Goal: Download file/media

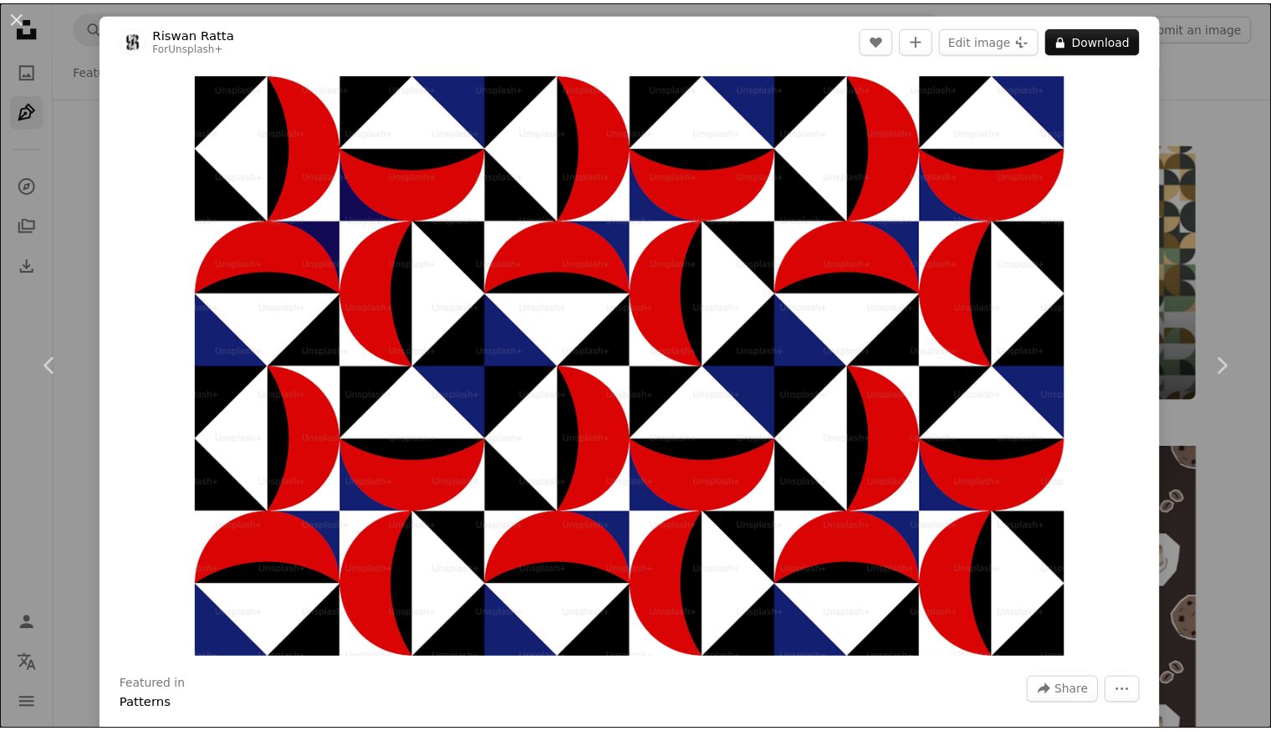
scroll to position [13802, 0]
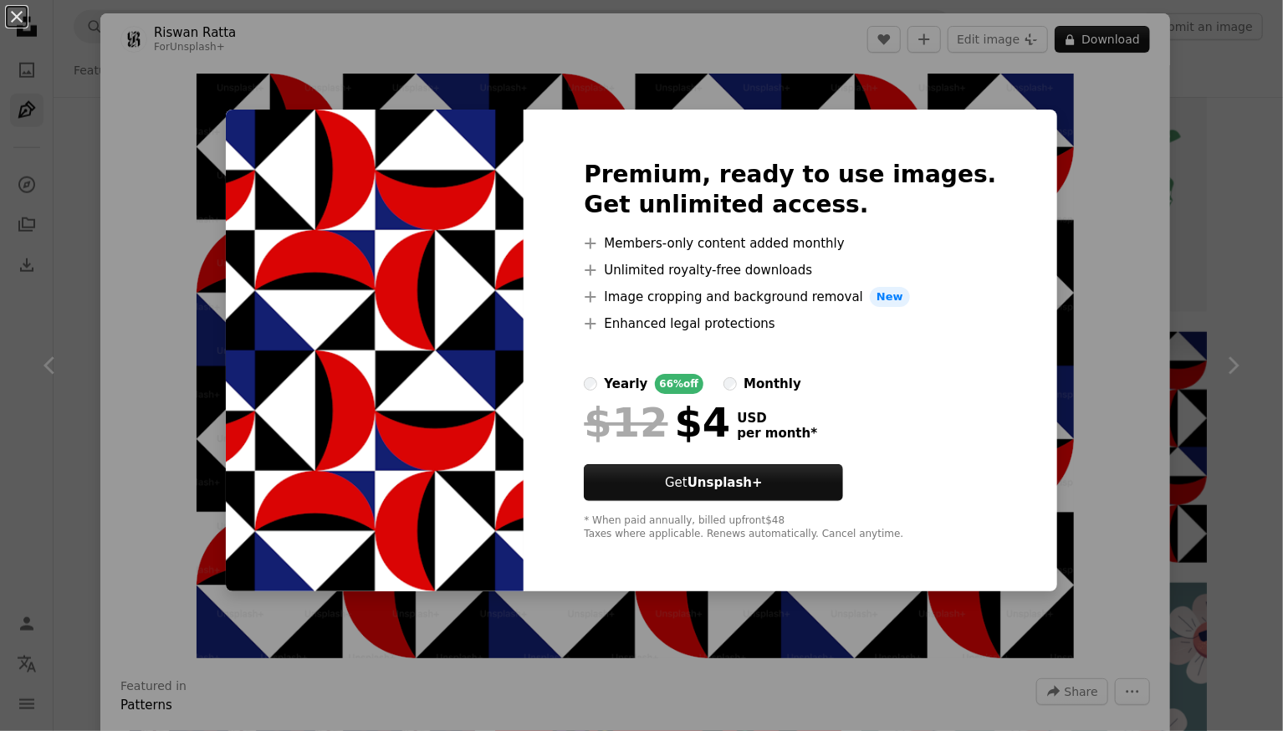
click at [1218, 100] on div "An X shape Premium, ready to use images. Get unlimited access. A plus sign Memb…" at bounding box center [641, 365] width 1283 height 731
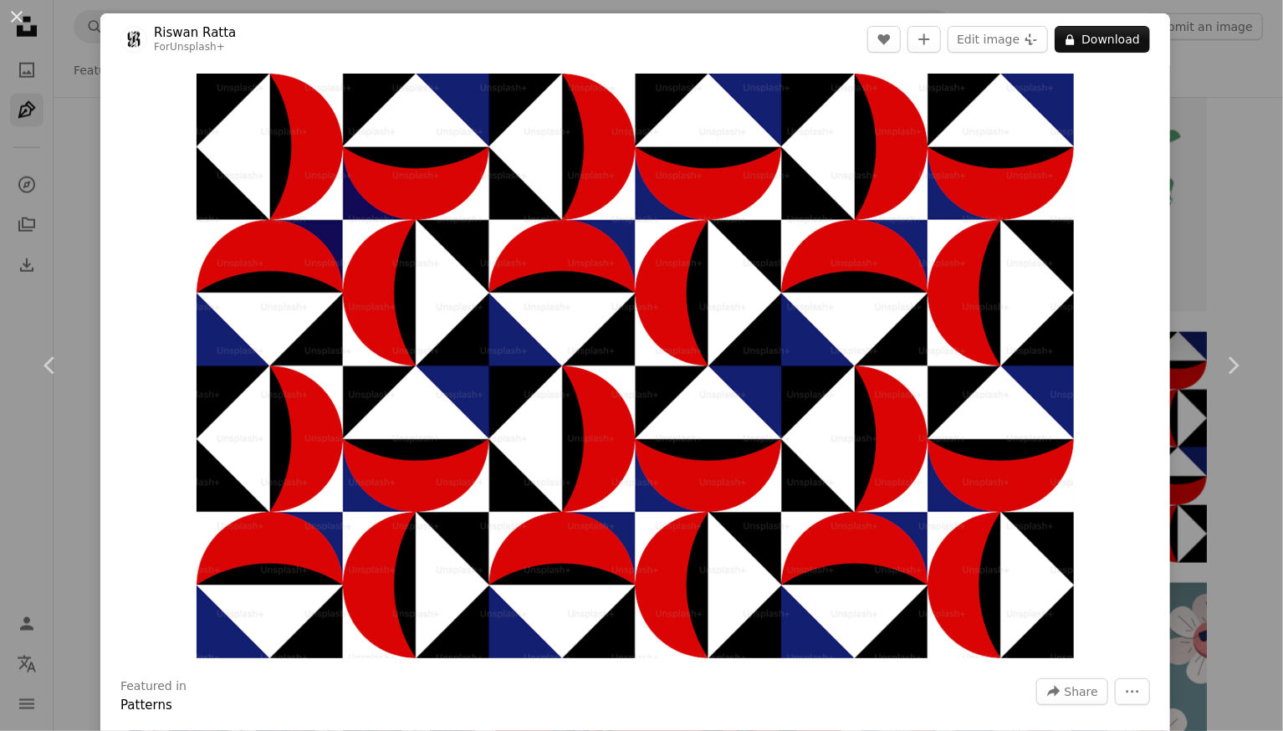
click at [1217, 97] on div "An X shape Chevron left Chevron right [PERSON_NAME] For Unsplash+ A heart A plu…" at bounding box center [641, 365] width 1283 height 731
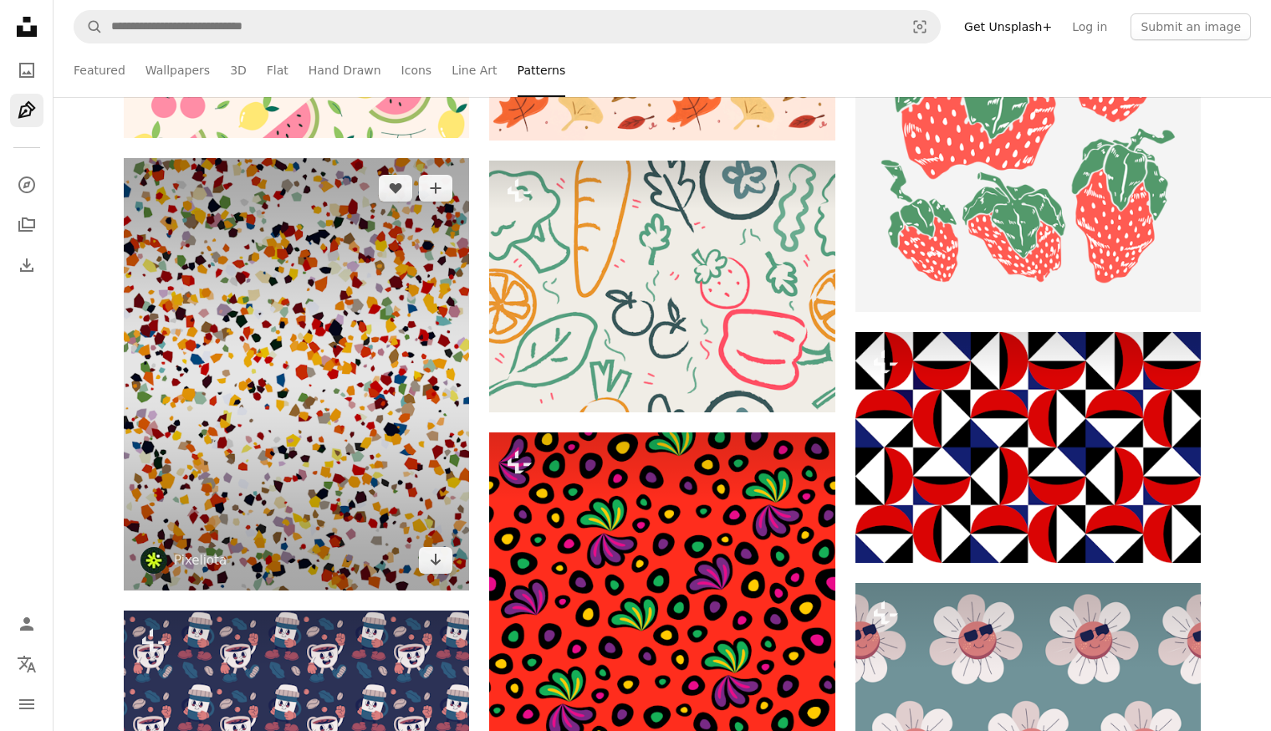
click at [345, 314] on img at bounding box center [296, 374] width 345 height 432
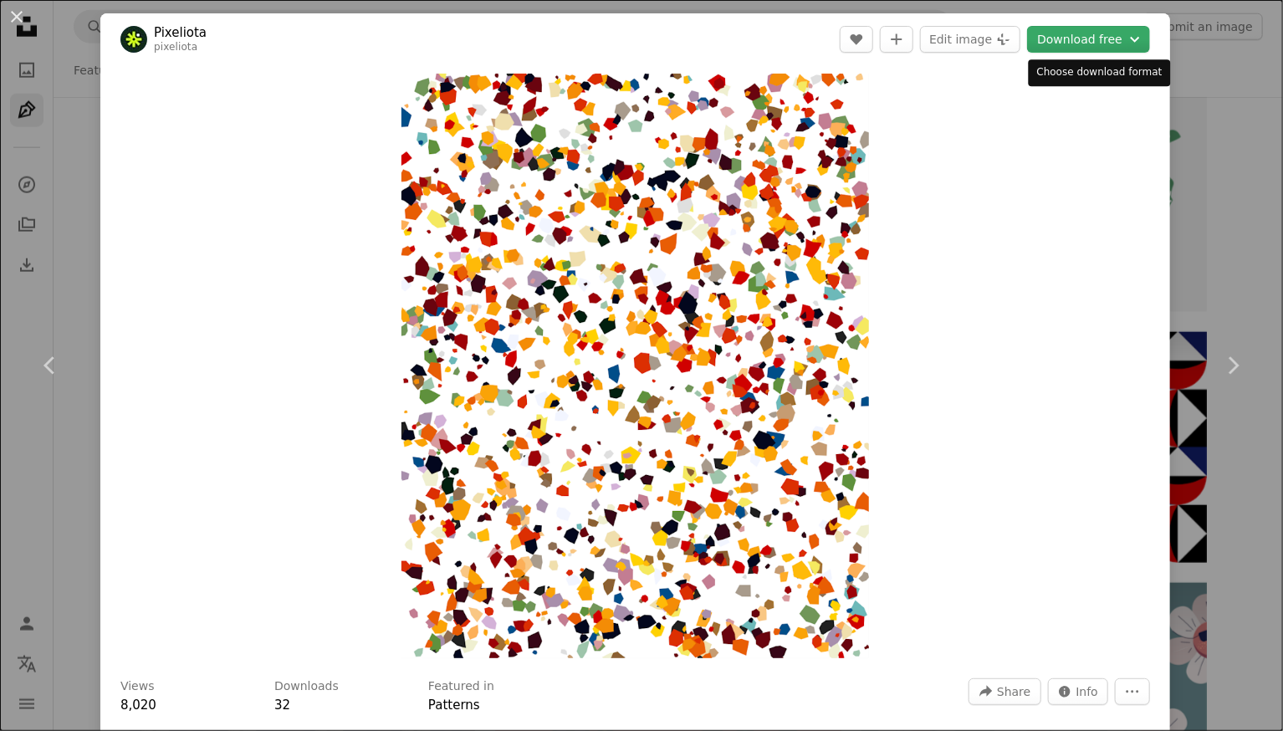
click at [1076, 47] on button "Download free Chevron down" at bounding box center [1088, 39] width 123 height 27
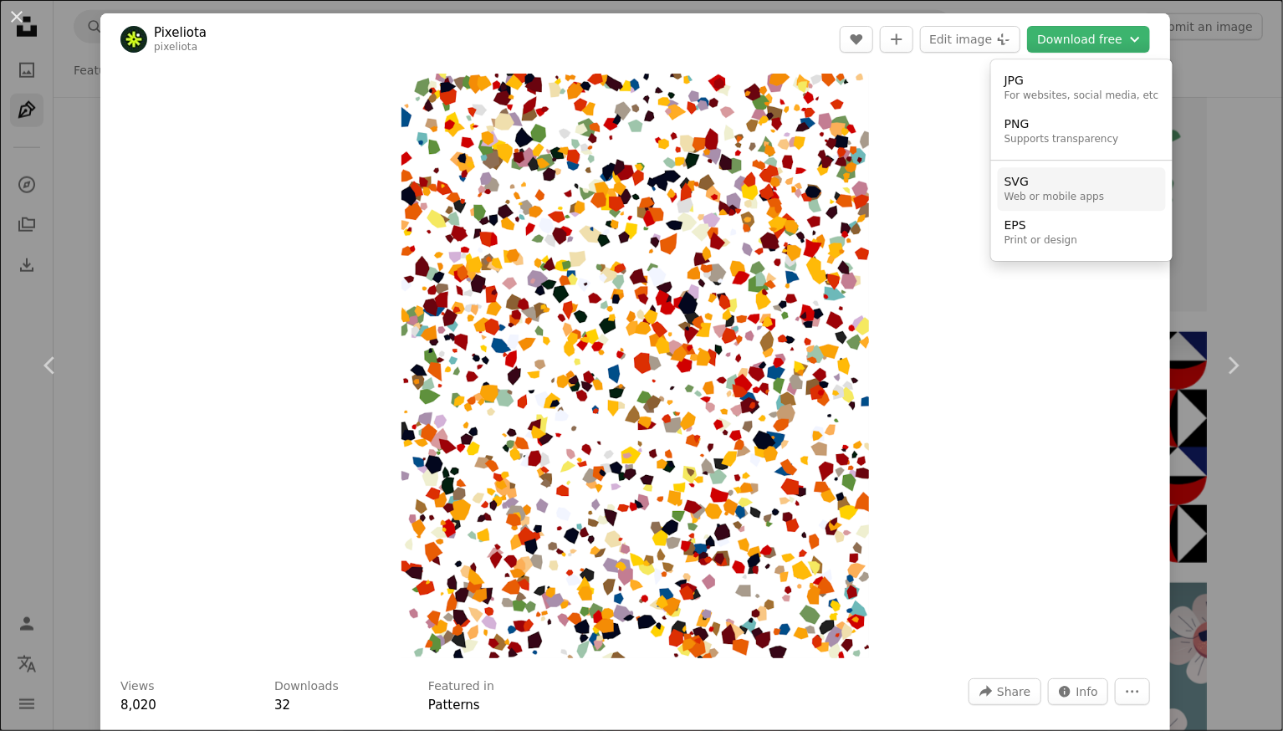
click at [1023, 184] on div "SVG" at bounding box center [1055, 182] width 100 height 17
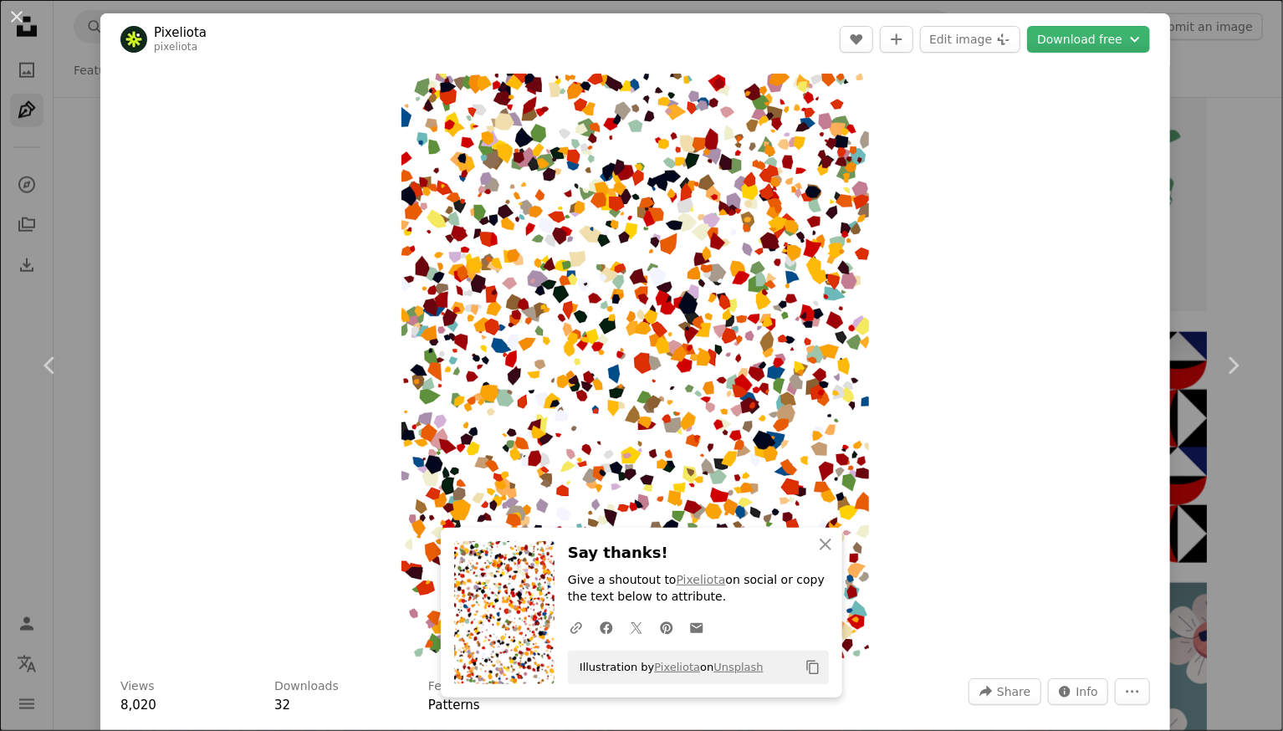
click at [1220, 100] on div "An X shape Chevron left Chevron right An X shape Close Say thanks! Give a shout…" at bounding box center [641, 365] width 1283 height 731
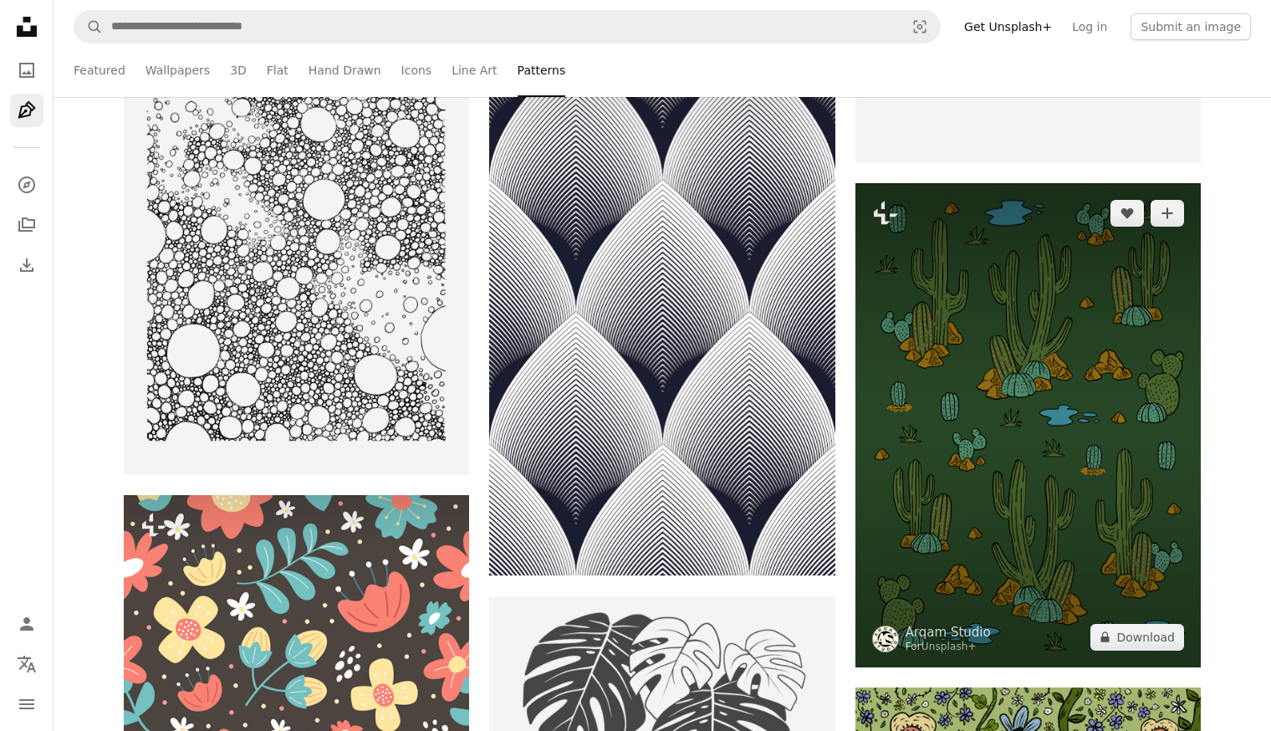
scroll to position [18403, 0]
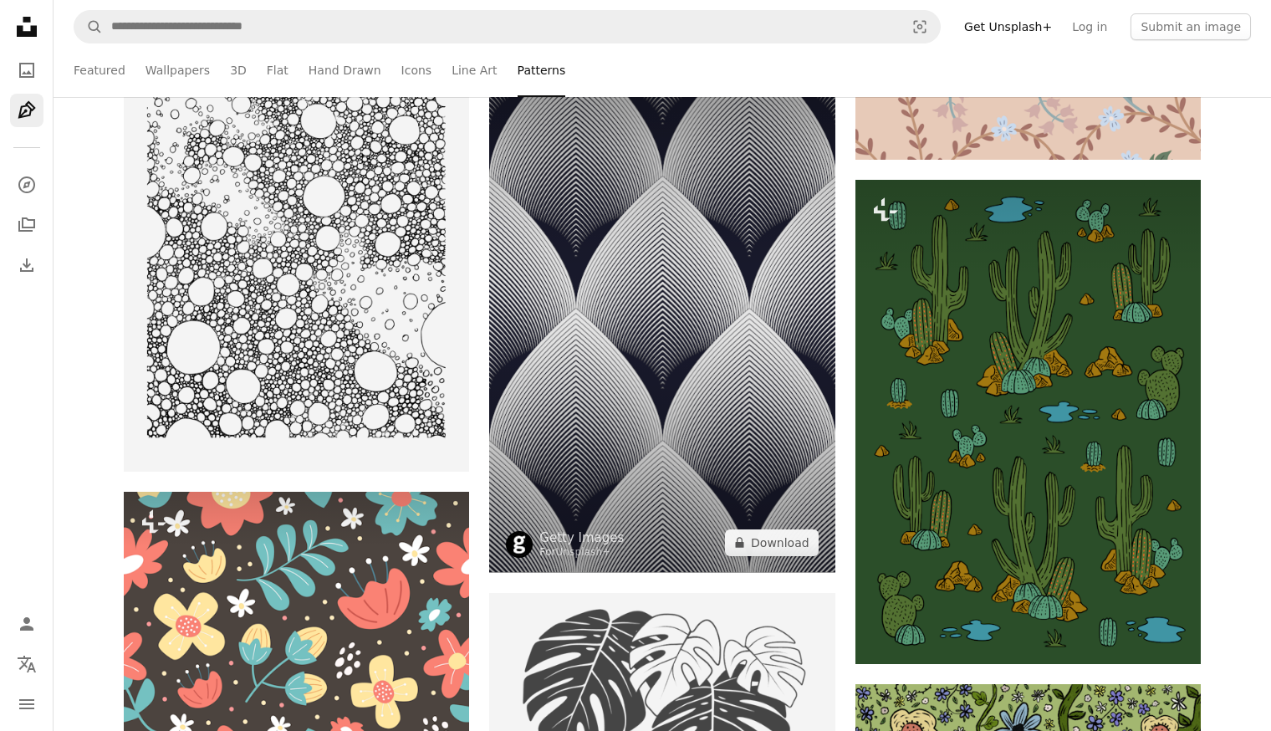
click at [642, 304] on img at bounding box center [661, 308] width 345 height 530
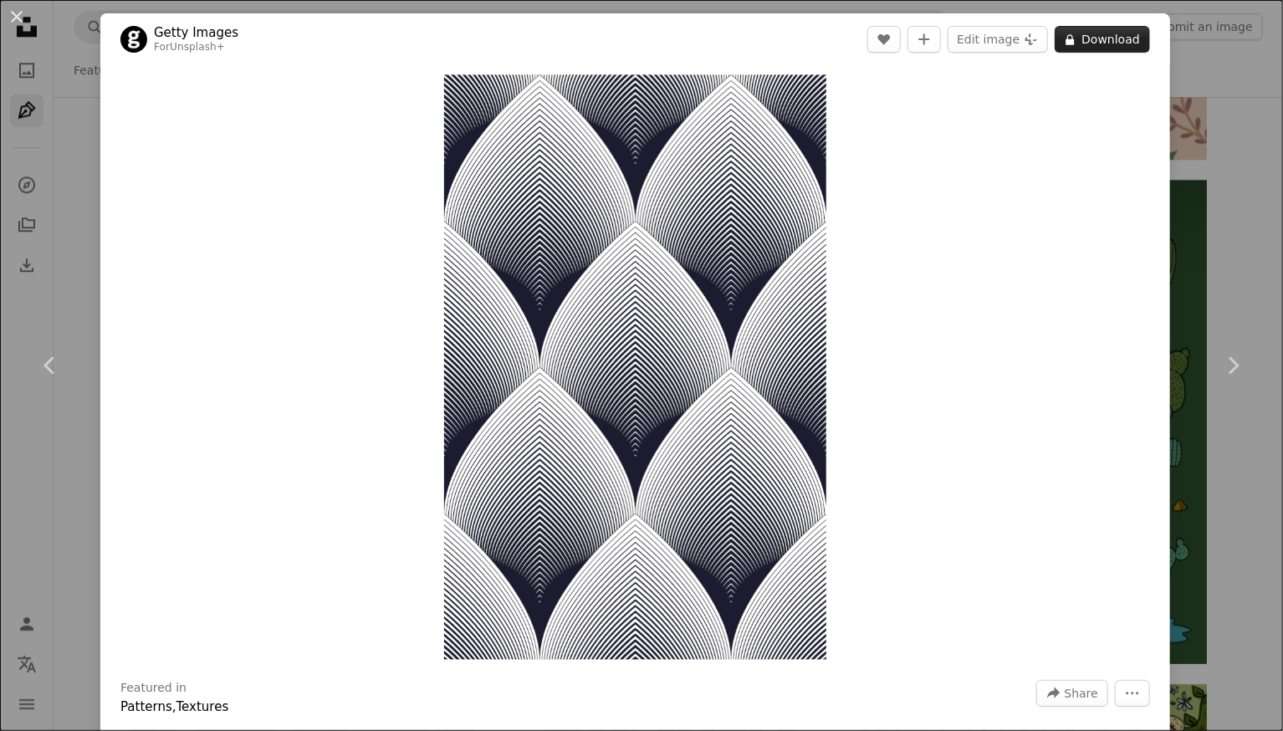
click at [1087, 34] on button "A lock Download" at bounding box center [1102, 39] width 95 height 27
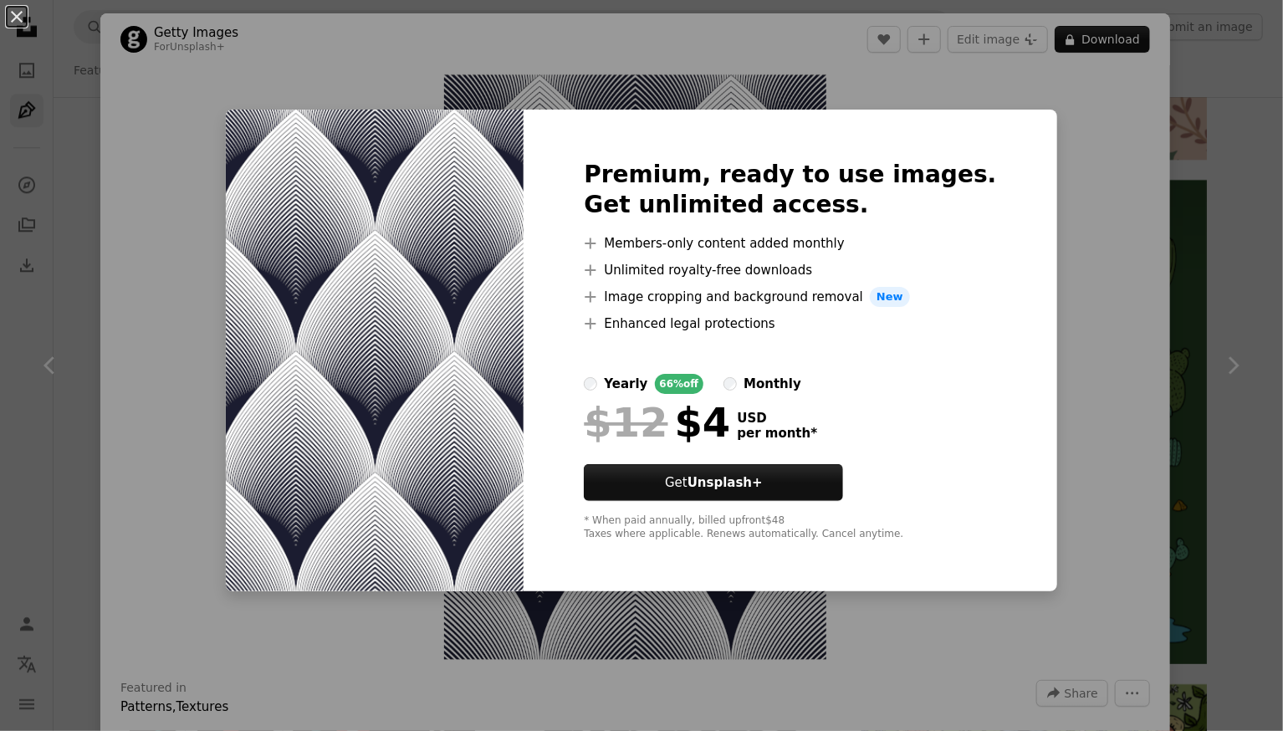
click at [1071, 185] on div "An X shape Premium, ready to use images. Get unlimited access. A plus sign Memb…" at bounding box center [641, 365] width 1283 height 731
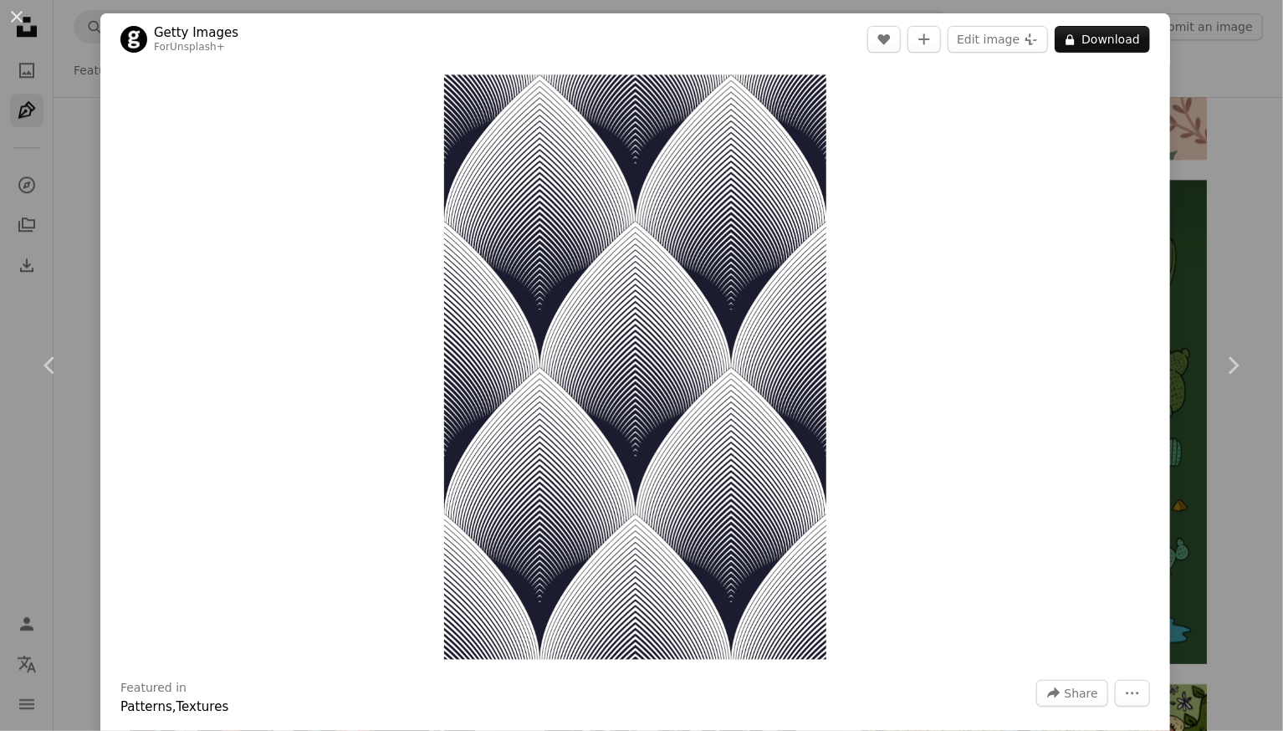
click at [1219, 74] on div "An X shape Chevron left Chevron right Getty Images For Unsplash+ A heart A plus…" at bounding box center [641, 365] width 1283 height 731
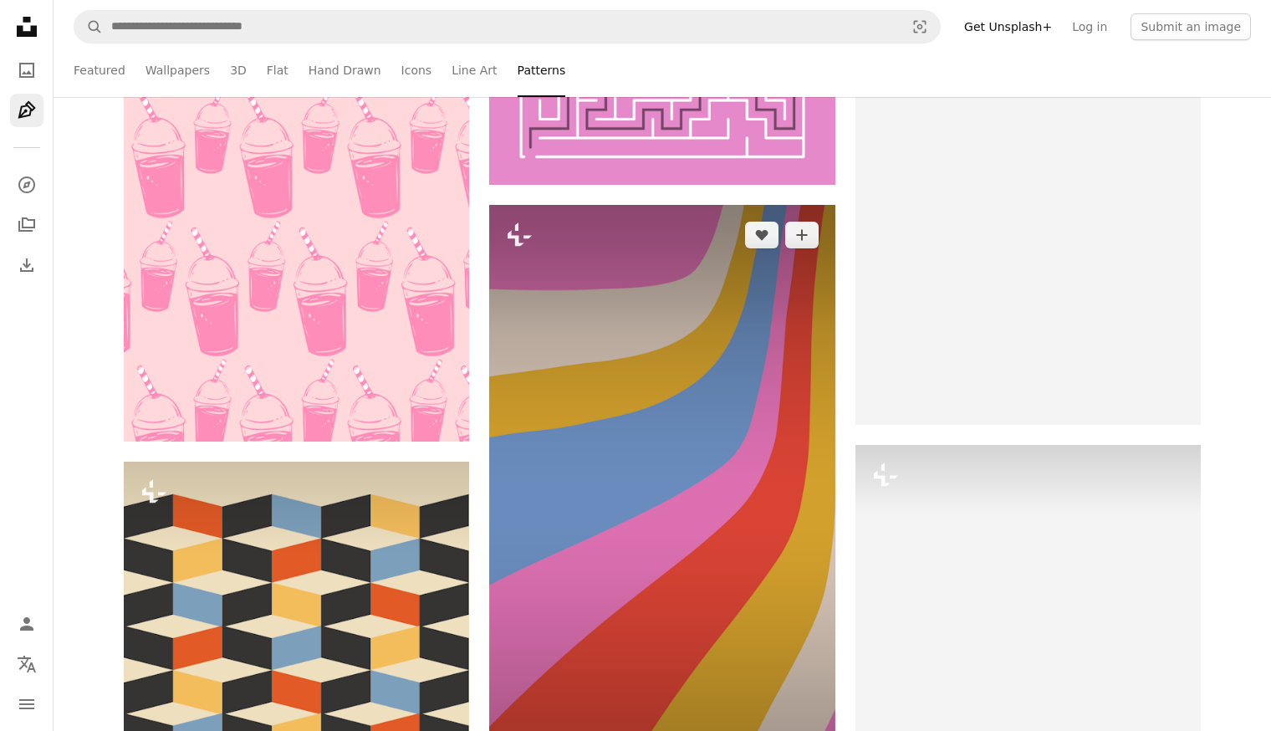
scroll to position [44669, 0]
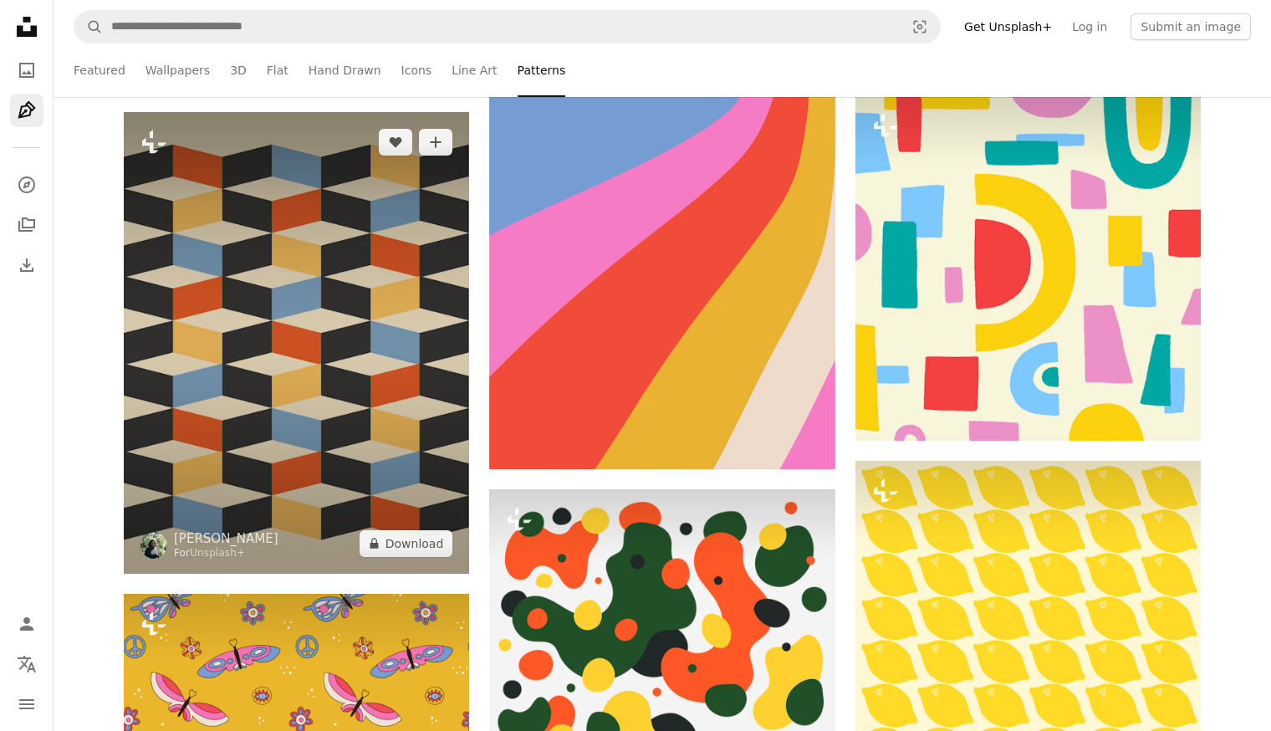
click at [266, 256] on img at bounding box center [296, 342] width 345 height 461
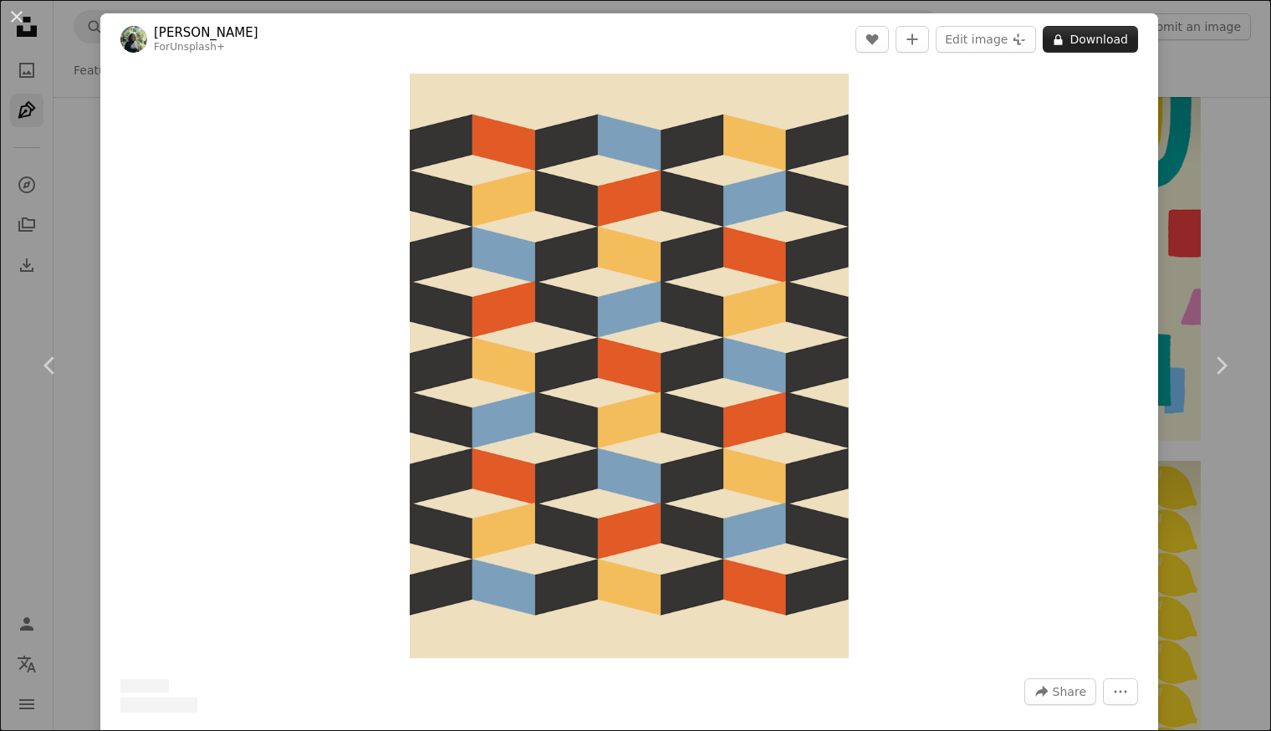
click at [1127, 43] on button "A lock Download" at bounding box center [1090, 39] width 95 height 27
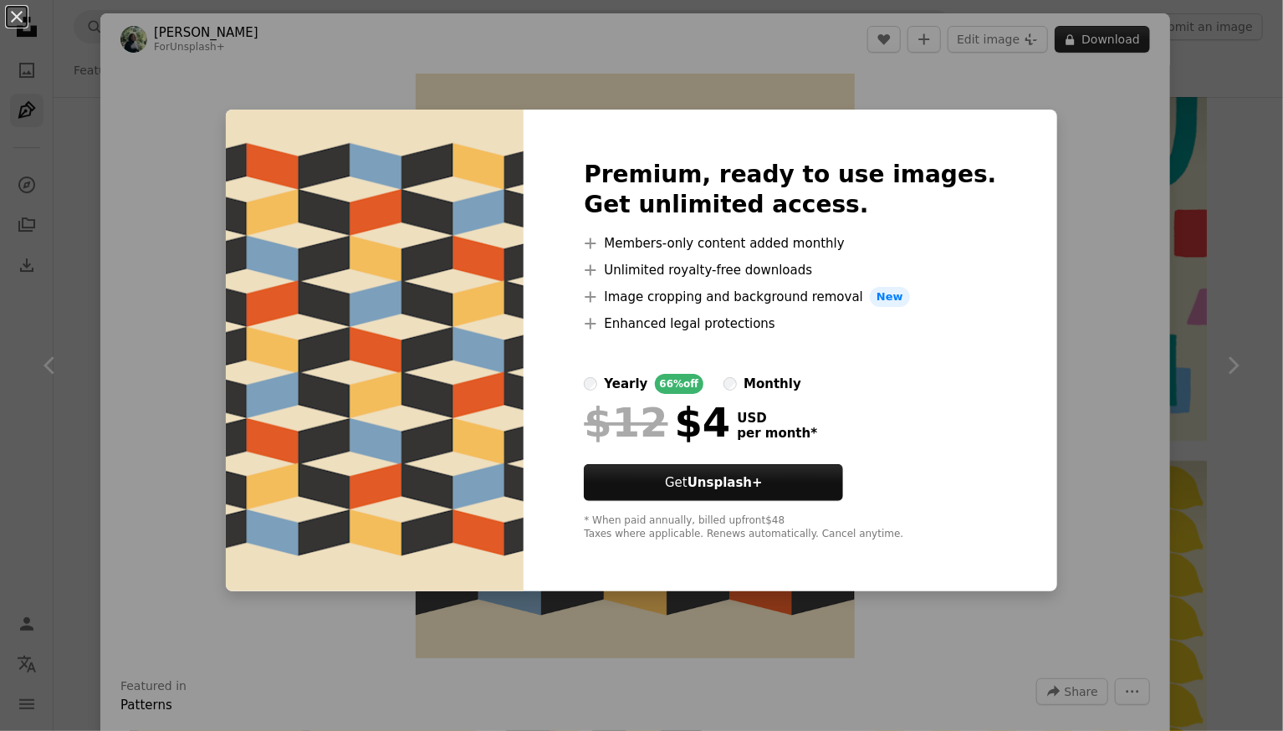
click at [1115, 44] on div "An X shape Premium, ready to use images. Get unlimited access. A plus sign Memb…" at bounding box center [641, 365] width 1283 height 731
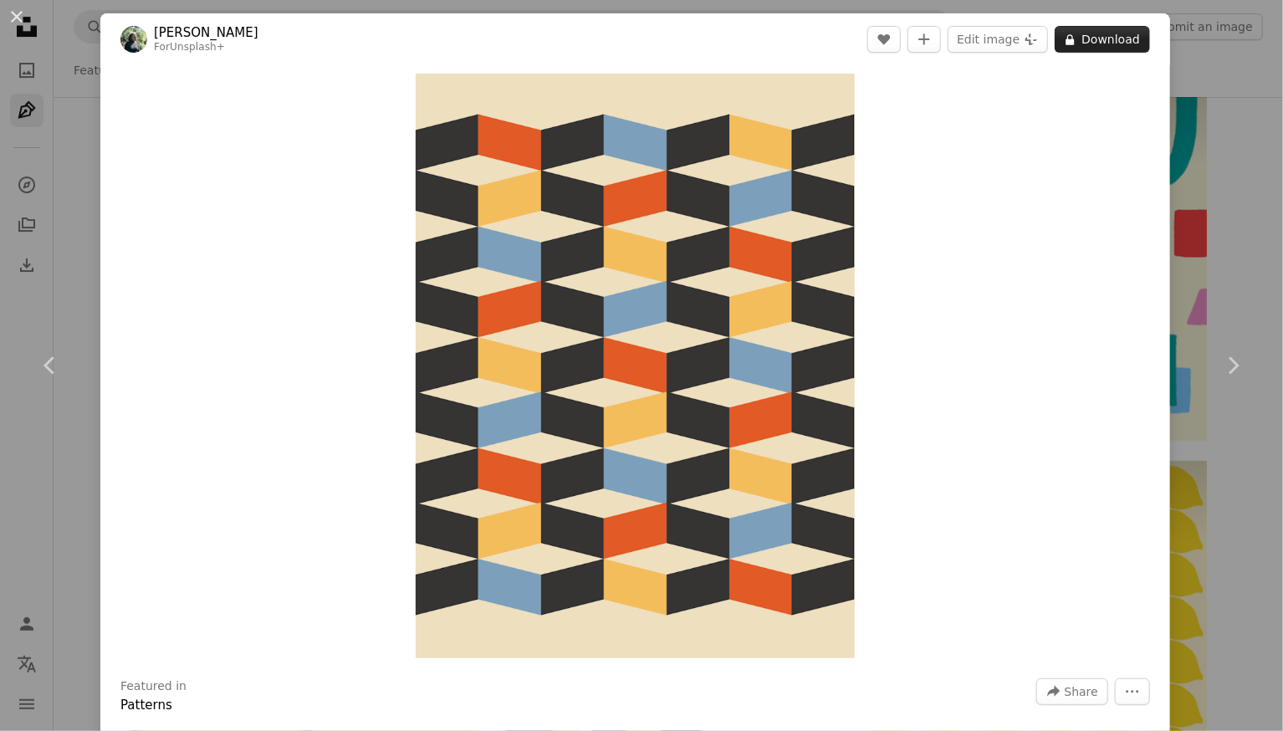
click at [1115, 44] on button "A lock Download" at bounding box center [1102, 39] width 95 height 27
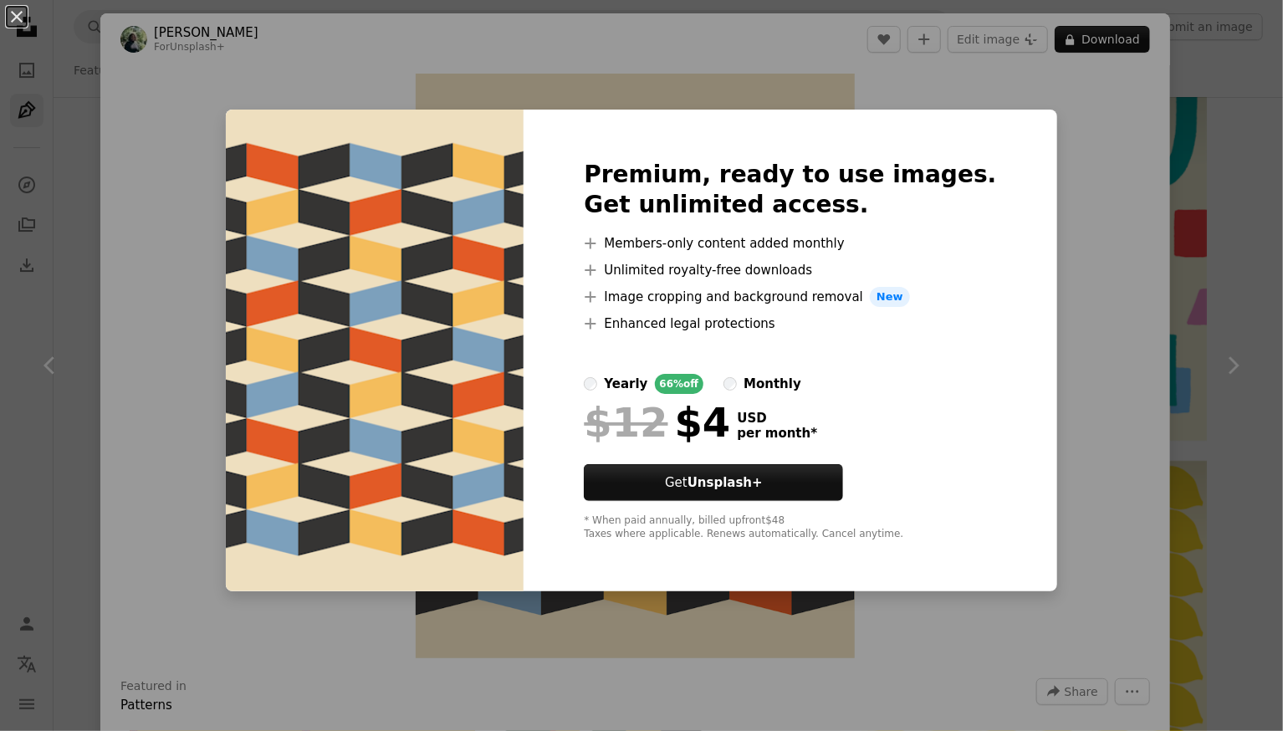
click at [1195, 127] on div "An X shape Premium, ready to use images. Get unlimited access. A plus sign Memb…" at bounding box center [641, 365] width 1283 height 731
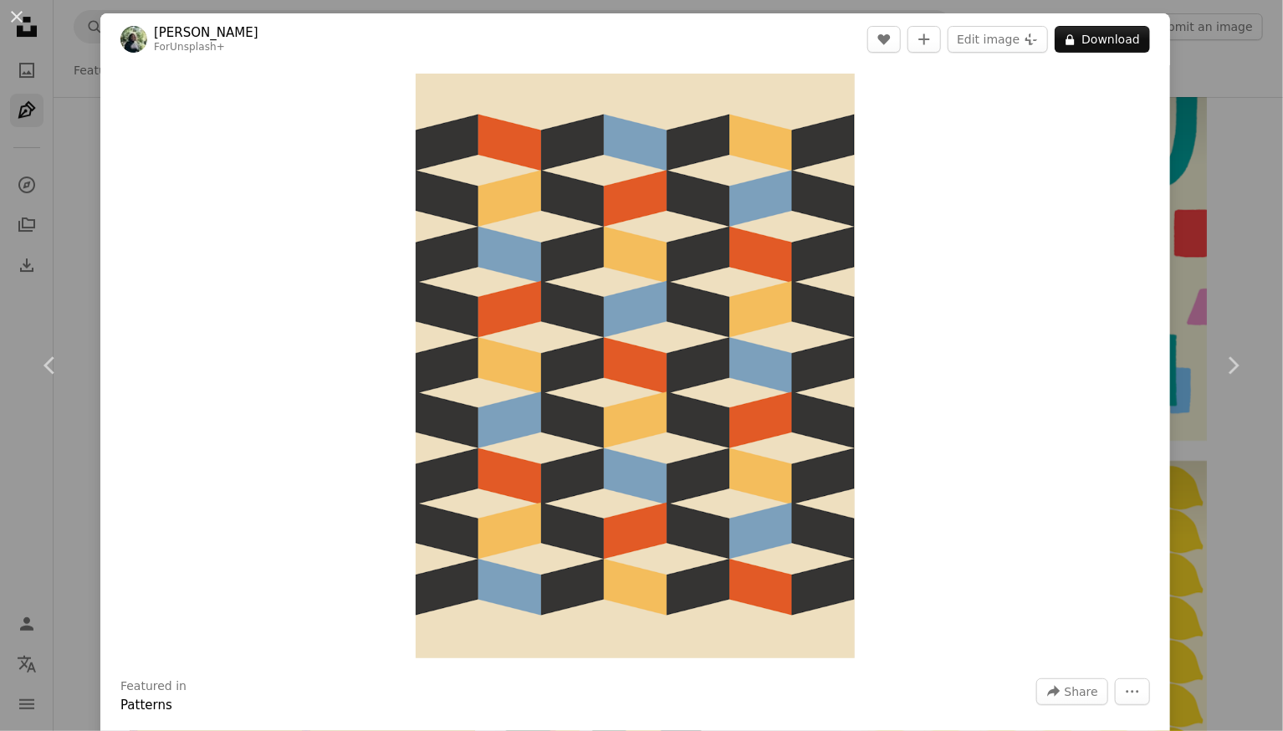
click at [1210, 132] on div "An X shape Chevron left Chevron right [PERSON_NAME] For Unsplash+ A heart A plu…" at bounding box center [641, 365] width 1283 height 731
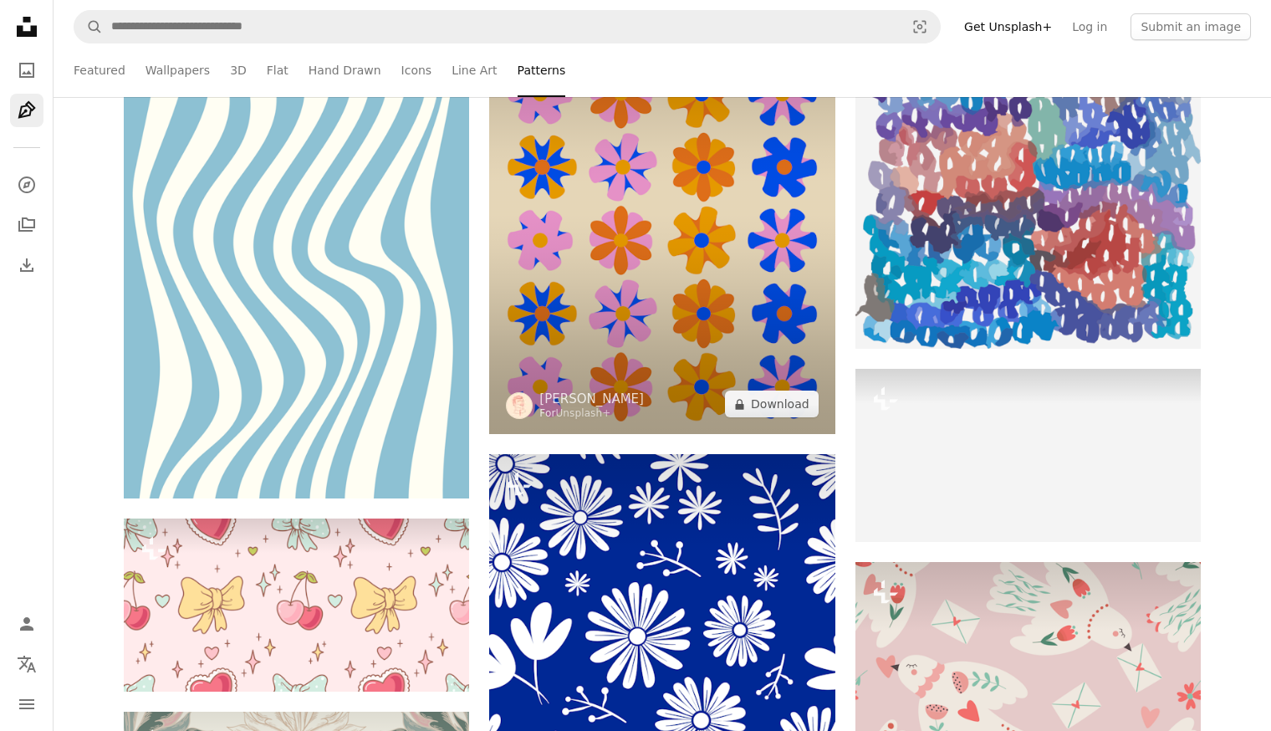
scroll to position [60061, 0]
